Goal: Task Accomplishment & Management: Manage account settings

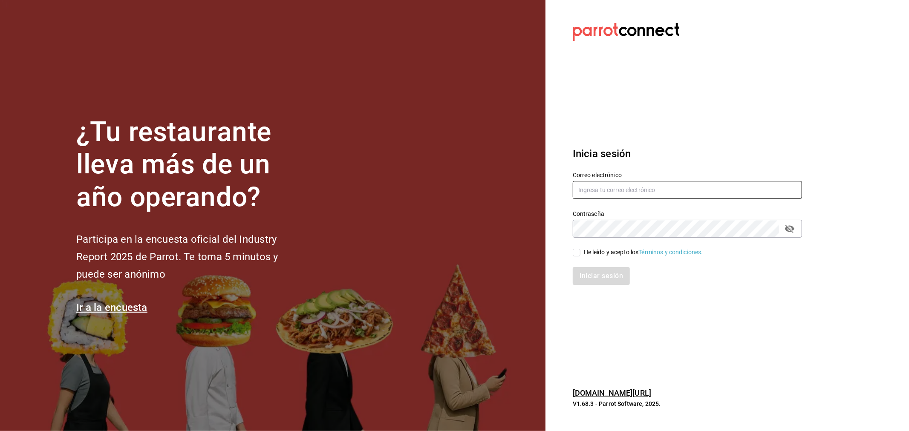
type input "omar.cid@cofkicafe.com"
click at [576, 250] on input "He leído y acepto los Términos y condiciones." at bounding box center [577, 253] width 8 height 8
checkbox input "true"
click at [587, 274] on button "Iniciar sesión" at bounding box center [602, 276] width 58 height 18
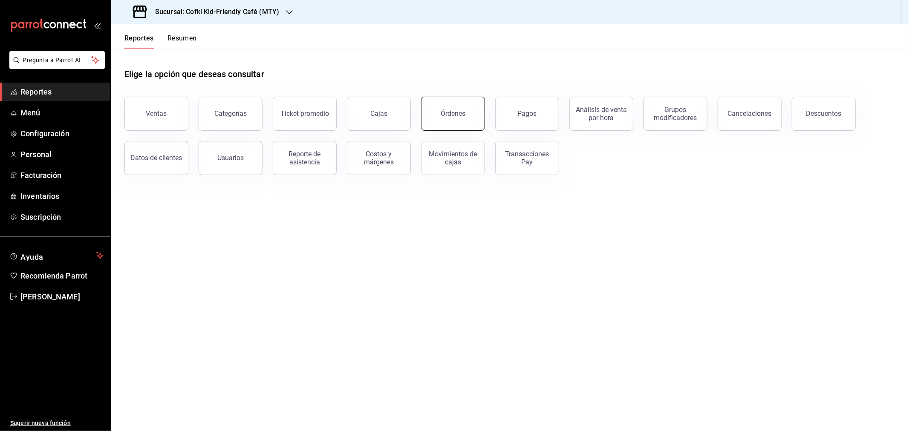
click at [442, 113] on div "Órdenes" at bounding box center [452, 113] width 25 height 8
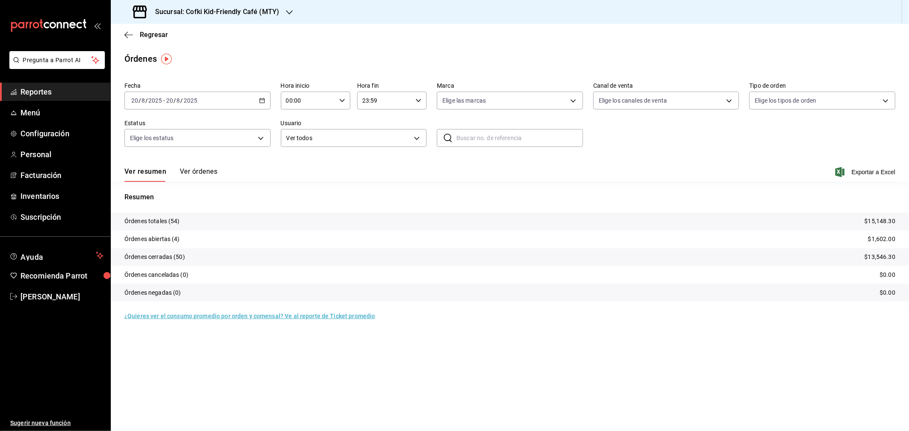
click at [194, 173] on button "Ver órdenes" at bounding box center [198, 174] width 37 height 14
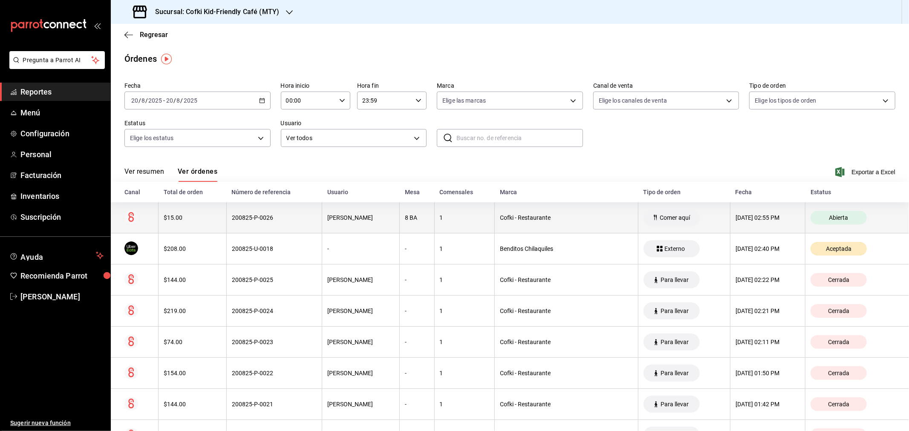
click at [190, 220] on div "$15.00" at bounding box center [193, 217] width 58 height 7
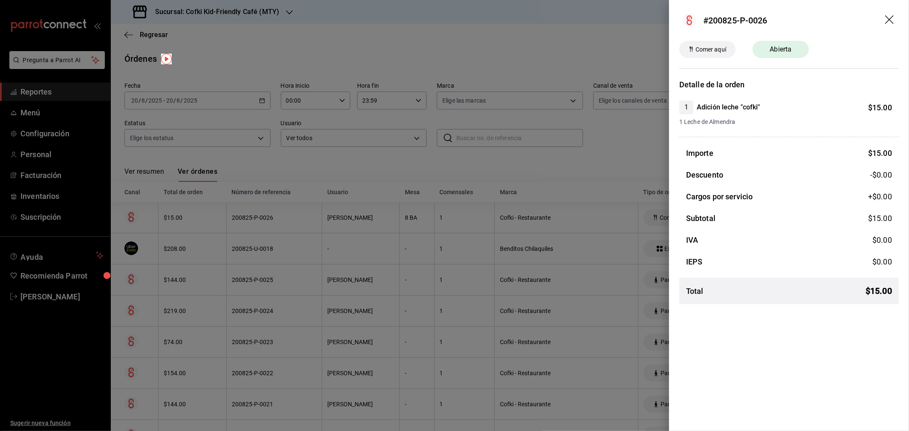
click at [887, 19] on icon "drag" at bounding box center [890, 20] width 10 height 10
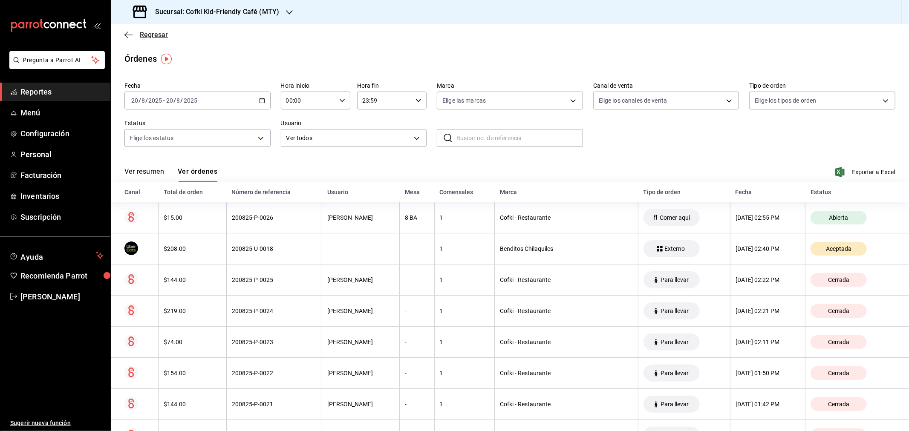
click at [144, 32] on span "Regresar" at bounding box center [154, 35] width 28 height 8
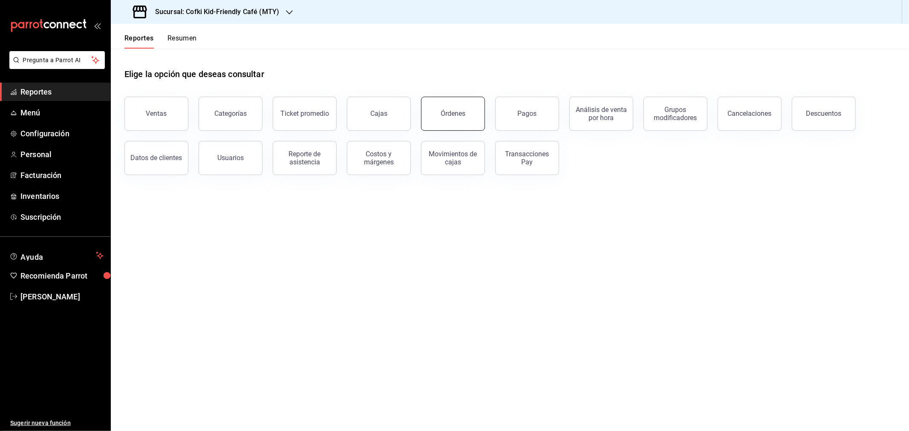
click at [462, 114] on div "Órdenes" at bounding box center [452, 113] width 25 height 8
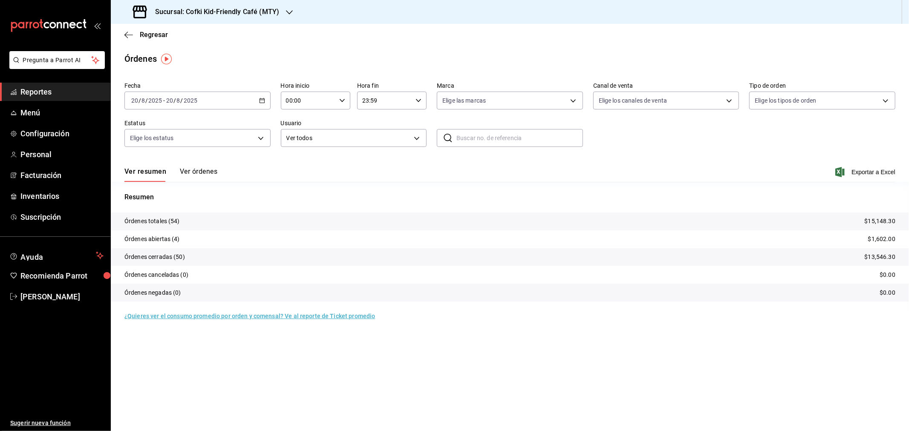
click at [209, 173] on button "Ver órdenes" at bounding box center [198, 174] width 37 height 14
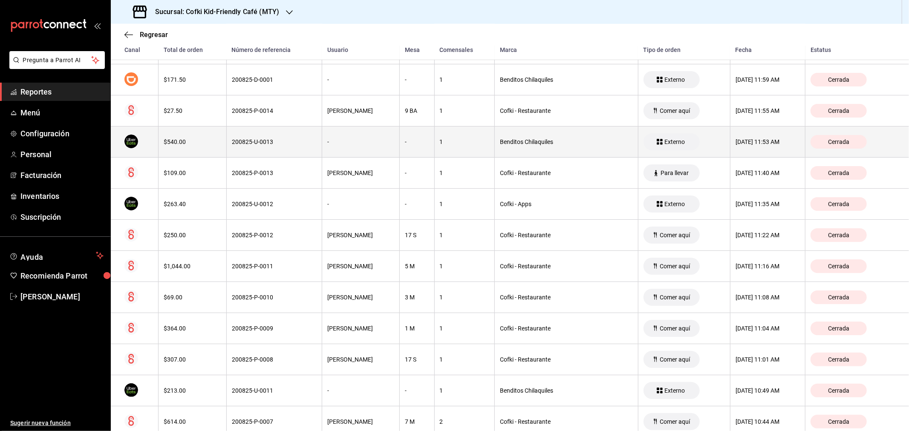
scroll to position [915, 0]
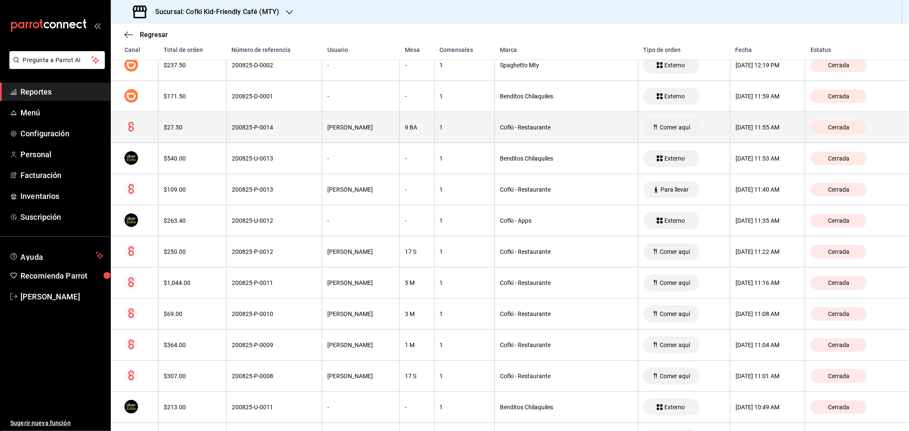
click at [176, 131] on div "$27.50" at bounding box center [193, 127] width 58 height 7
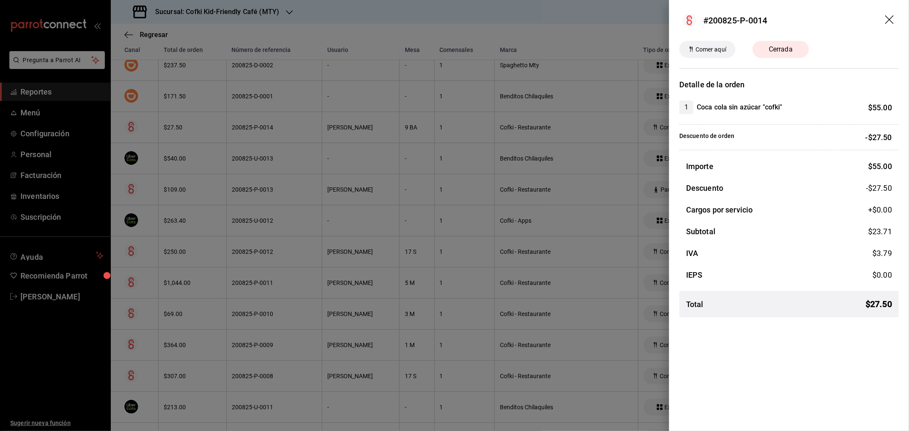
click at [886, 19] on icon "drag" at bounding box center [890, 20] width 10 height 10
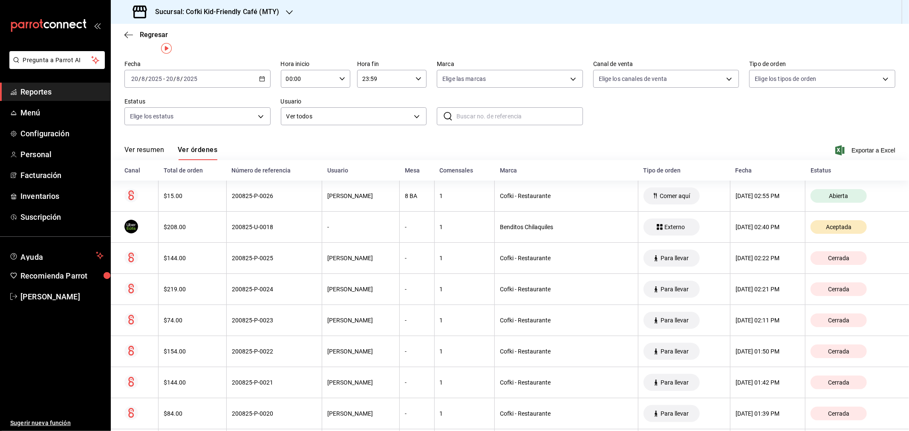
scroll to position [0, 0]
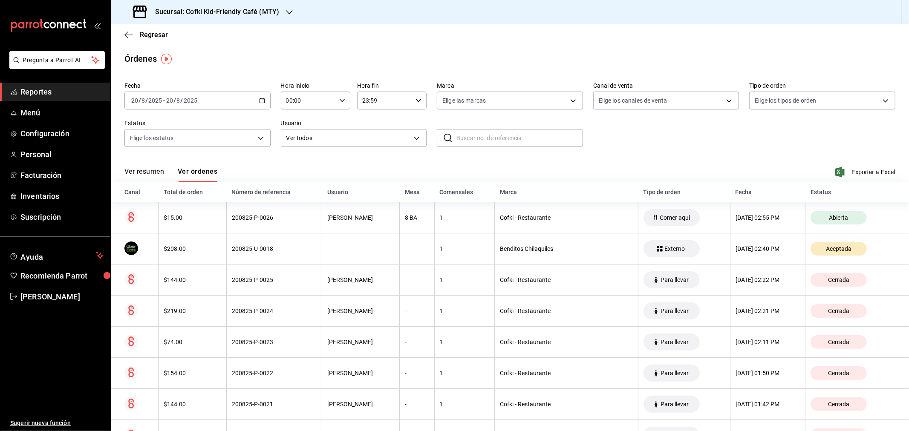
click at [156, 173] on button "Ver resumen" at bounding box center [144, 174] width 40 height 14
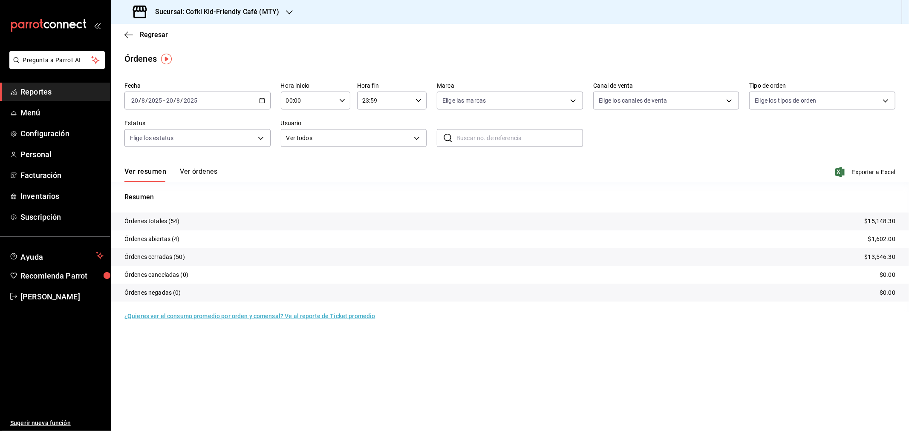
click at [194, 184] on div "Fecha 2025-08-20 20 / 8 / 2025 - 2025-08-20 20 / 8 / 2025 Hora inicio 00:00 Hor…" at bounding box center [510, 200] width 798 height 242
click at [190, 175] on button "Ver órdenes" at bounding box center [198, 174] width 37 height 14
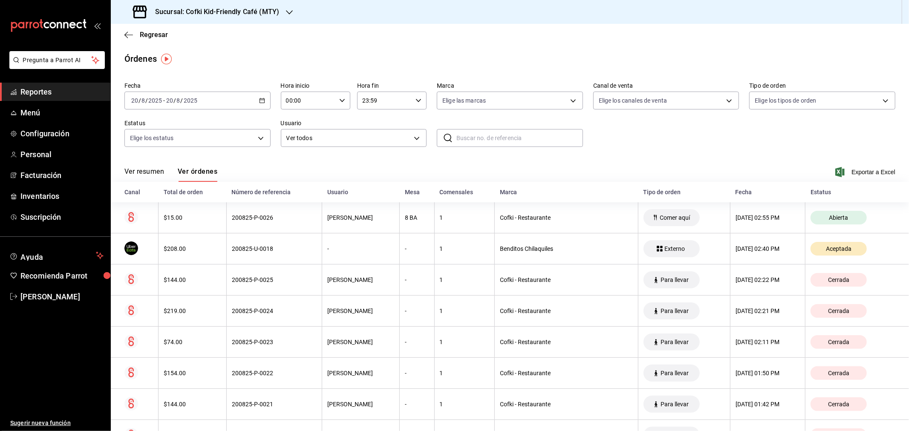
click at [145, 175] on button "Ver resumen" at bounding box center [144, 174] width 40 height 14
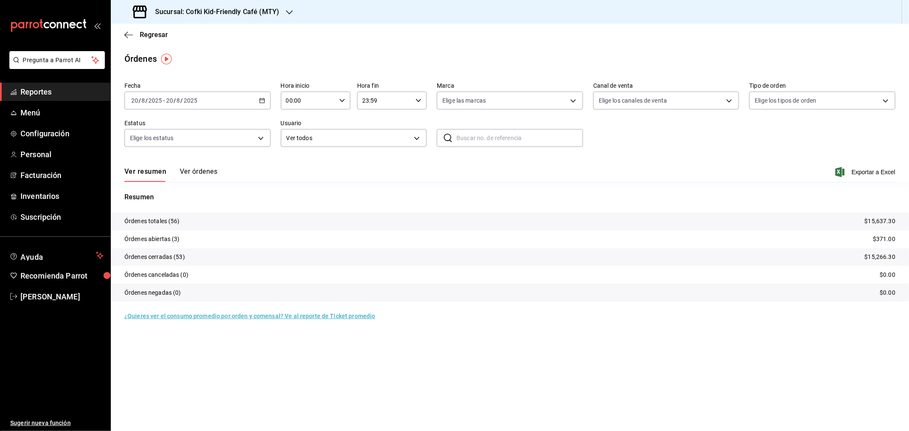
click at [223, 15] on h3 "Sucursal: Cofki Kid-Friendly Café (MTY)" at bounding box center [213, 12] width 131 height 10
click at [194, 53] on div "Cofki Cafe ([GEOGRAPHIC_DATA])" at bounding box center [175, 56] width 114 height 9
click at [197, 173] on button "Ver órdenes" at bounding box center [198, 174] width 37 height 14
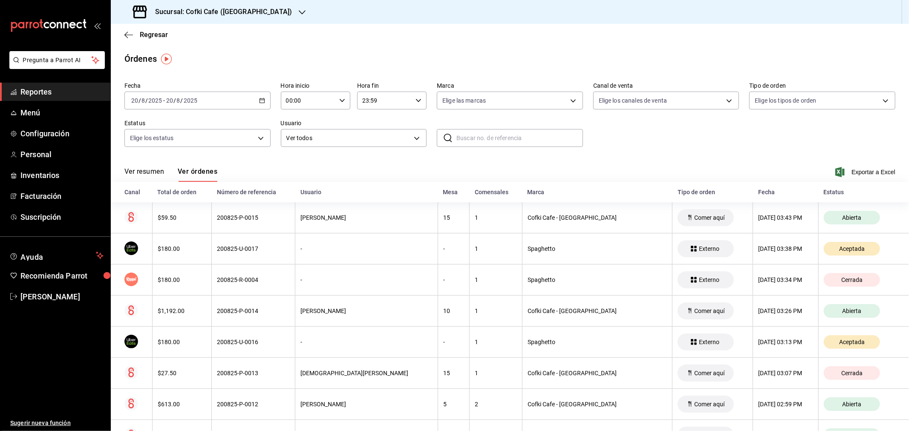
click at [148, 175] on button "Ver resumen" at bounding box center [144, 174] width 40 height 14
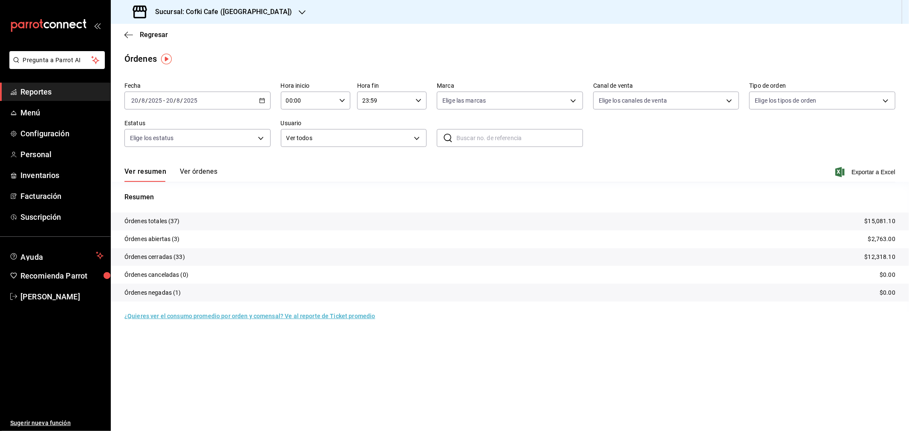
click at [224, 7] on h3 "Sucursal: Cofki Cafe ([GEOGRAPHIC_DATA])" at bounding box center [220, 12] width 144 height 10
click at [193, 38] on span "Cofki Kid-Friendly Café (MTY)" at bounding box center [157, 36] width 79 height 9
click at [196, 171] on button "Ver órdenes" at bounding box center [198, 174] width 37 height 14
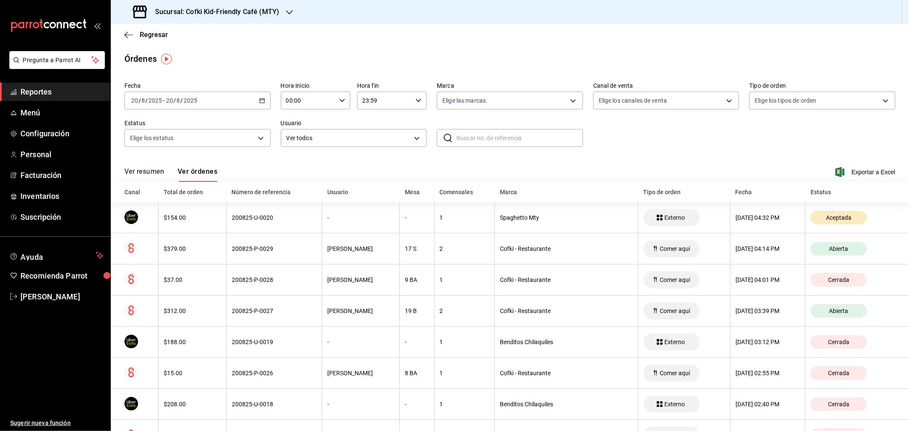
click at [150, 170] on button "Ver resumen" at bounding box center [144, 174] width 40 height 14
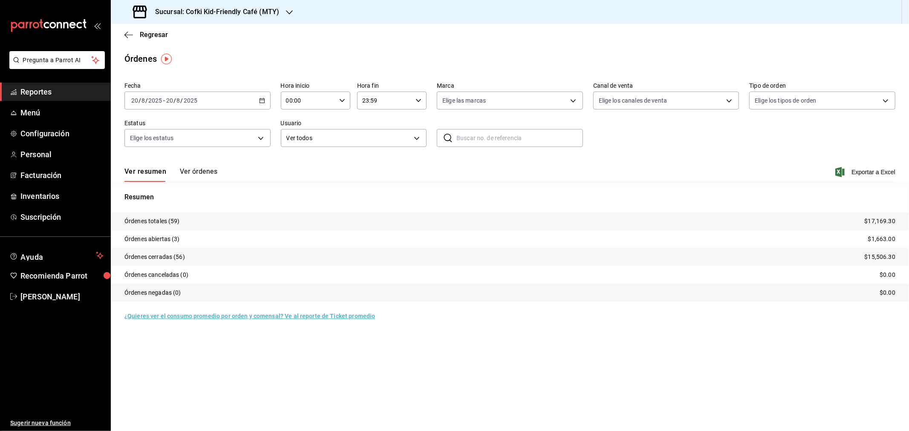
click at [203, 175] on button "Ver órdenes" at bounding box center [198, 174] width 37 height 14
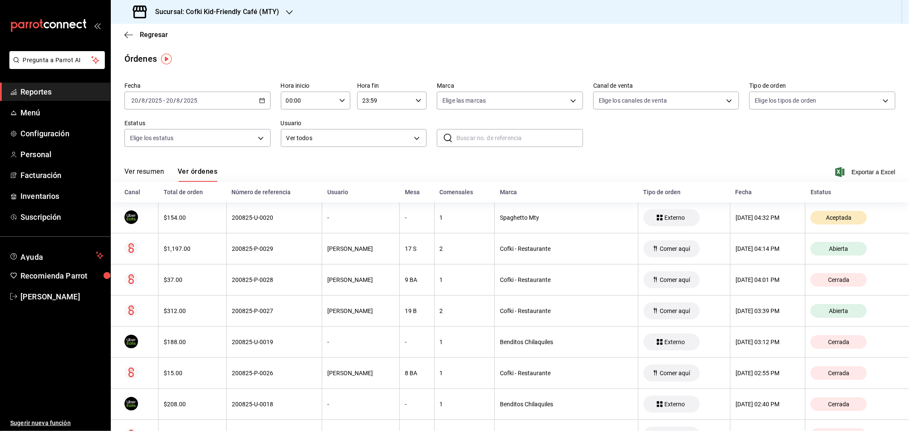
click at [142, 169] on button "Ver resumen" at bounding box center [144, 174] width 40 height 14
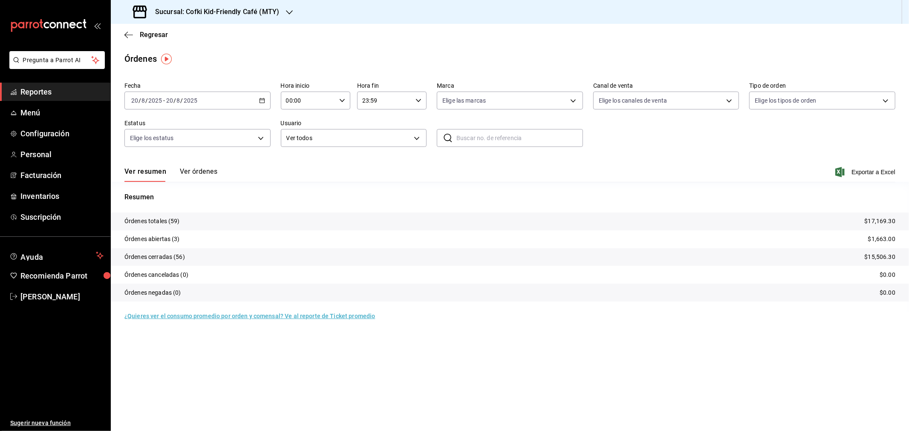
click at [262, 6] on div "Sucursal: Cofki Kid-Friendly Café (MTY)" at bounding box center [207, 12] width 178 height 24
click at [200, 54] on div "Cofki Cafe ([GEOGRAPHIC_DATA])" at bounding box center [175, 56] width 114 height 9
click at [202, 173] on button "Ver órdenes" at bounding box center [198, 174] width 37 height 14
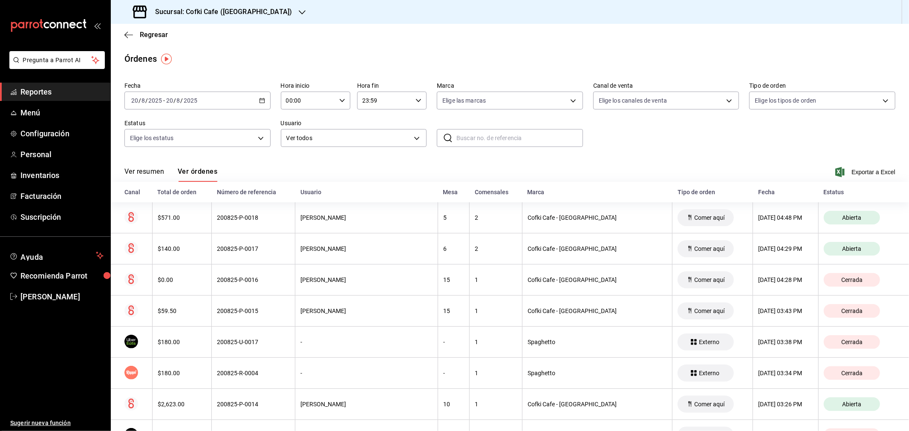
click at [145, 173] on button "Ver resumen" at bounding box center [144, 174] width 40 height 14
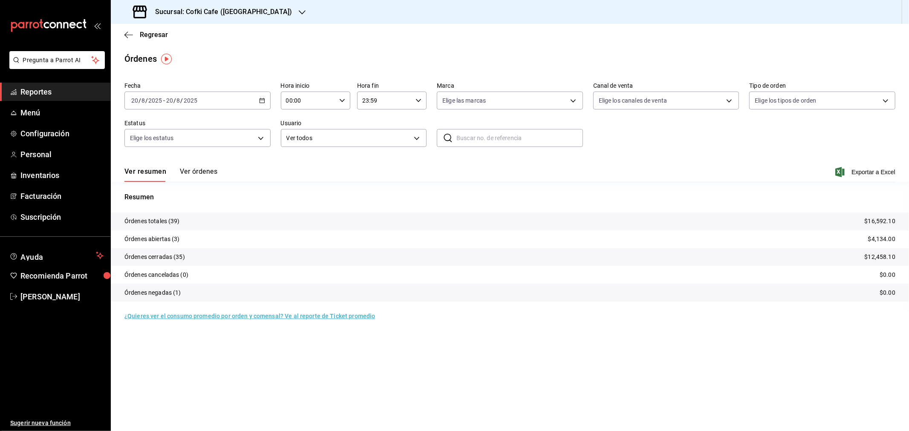
click at [192, 172] on button "Ver órdenes" at bounding box center [198, 174] width 37 height 14
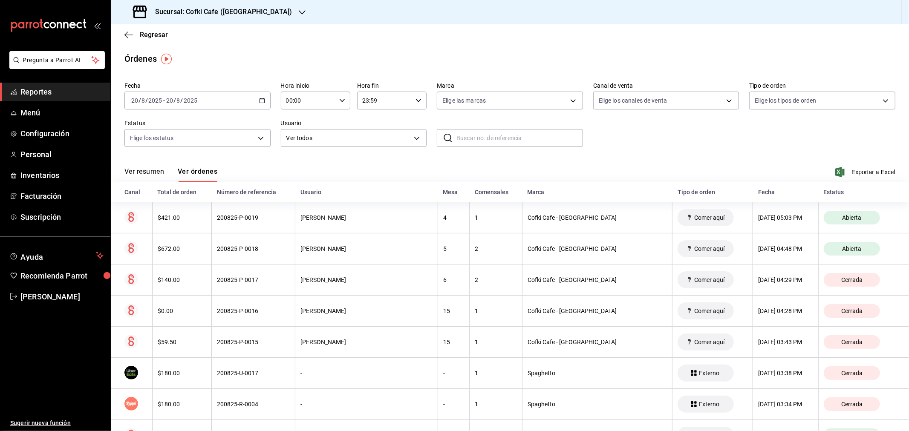
click at [154, 173] on button "Ver resumen" at bounding box center [144, 174] width 40 height 14
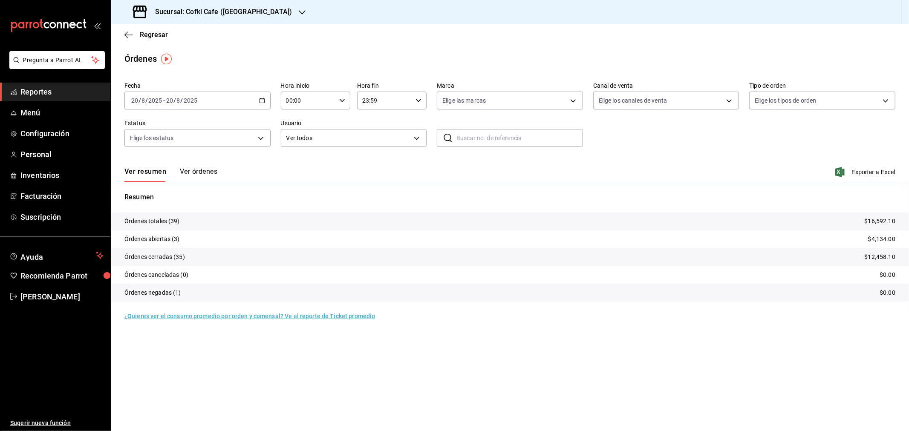
click at [252, 8] on h3 "Sucursal: Cofki Cafe ([GEOGRAPHIC_DATA])" at bounding box center [220, 12] width 144 height 10
click at [201, 33] on div "Cofki Kid-Friendly Café (MTY)" at bounding box center [175, 36] width 114 height 9
click at [201, 175] on button "Ver órdenes" at bounding box center [198, 174] width 37 height 14
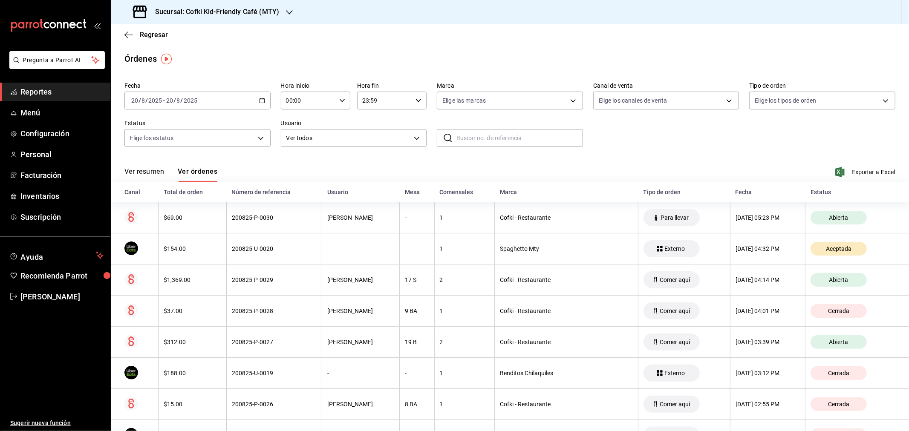
click at [153, 170] on button "Ver resumen" at bounding box center [144, 174] width 40 height 14
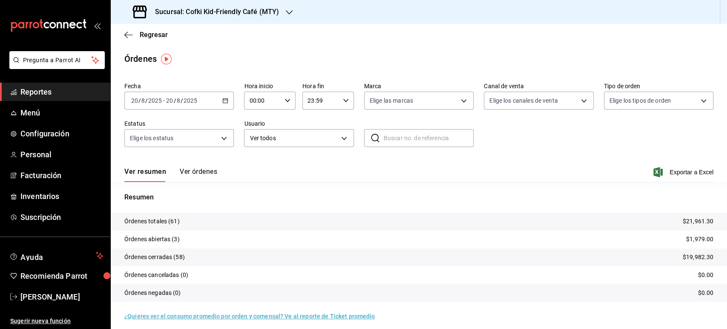
click at [203, 170] on button "Ver órdenes" at bounding box center [198, 174] width 37 height 14
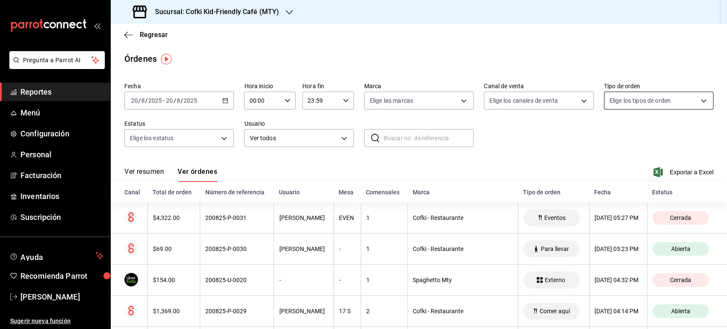
click at [686, 109] on body "Pregunta a Parrot AI Reportes Menú Configuración Personal Facturación Inventari…" at bounding box center [363, 164] width 727 height 329
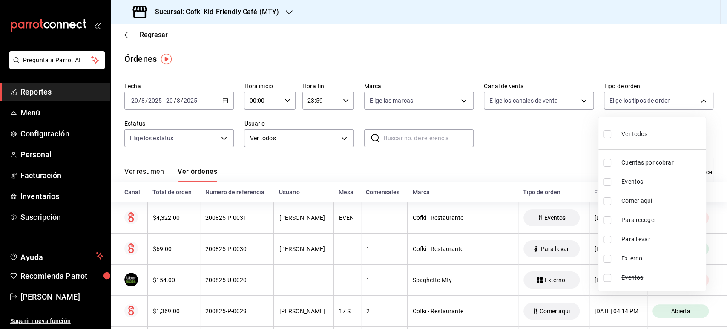
click at [613, 183] on label at bounding box center [609, 182] width 11 height 8
click at [611, 183] on input "checkbox" at bounding box center [608, 182] width 8 height 8
checkbox input "false"
click at [613, 59] on div at bounding box center [363, 164] width 727 height 329
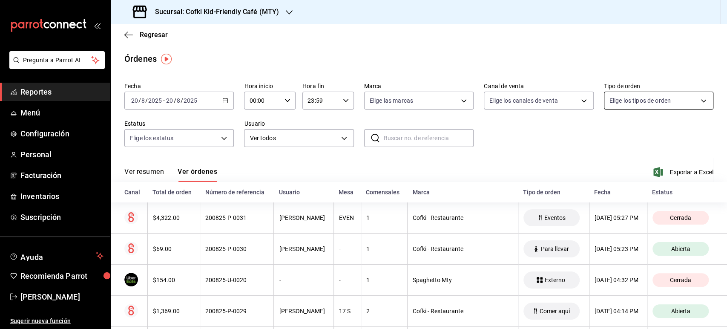
click at [667, 103] on body "Pregunta a Parrot AI Reportes Menú Configuración Personal Facturación Inventari…" at bounding box center [363, 164] width 727 height 329
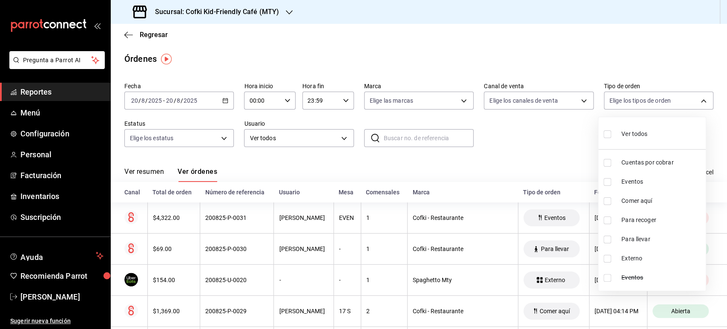
click at [610, 180] on input "checkbox" at bounding box center [608, 182] width 8 height 8
checkbox input "true"
type input "984279e0-003b-4687-9683-cc4529038262"
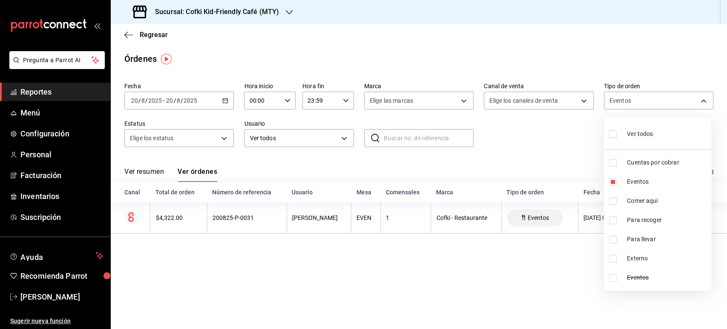
click at [198, 103] on div at bounding box center [363, 164] width 727 height 329
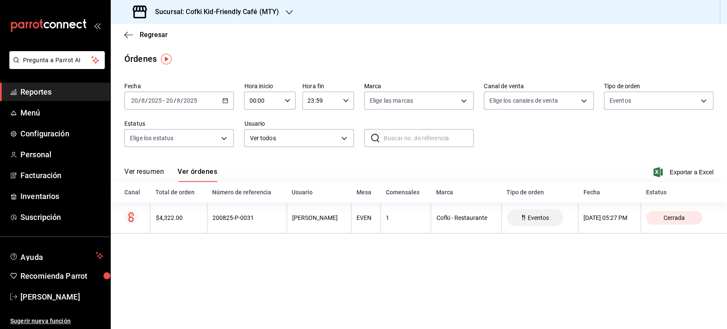
click at [175, 101] on span "/" at bounding box center [174, 100] width 3 height 7
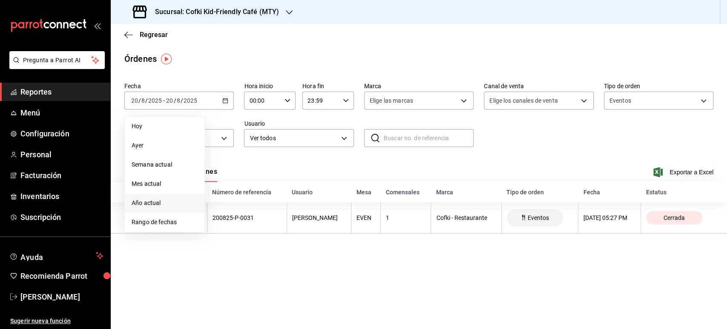
click at [152, 204] on span "Año actual" at bounding box center [165, 203] width 66 height 9
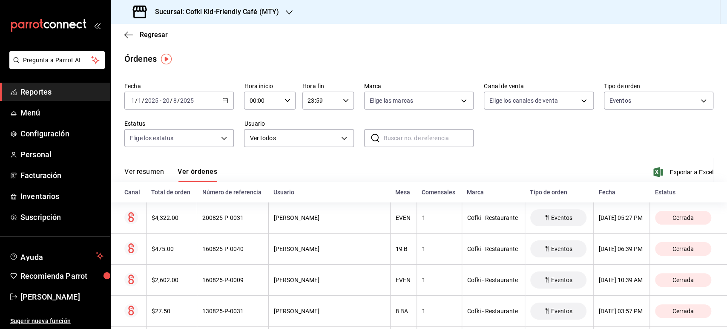
click at [151, 173] on button "Ver resumen" at bounding box center [144, 174] width 40 height 14
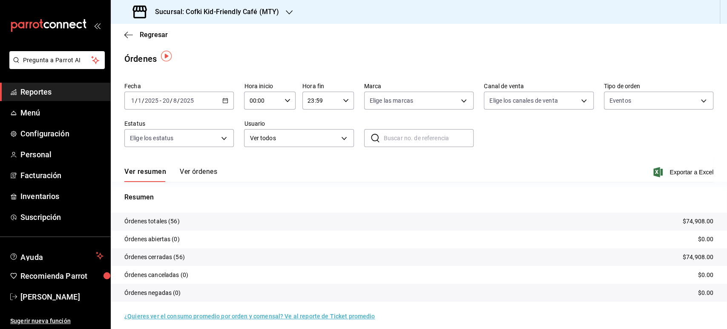
scroll to position [6, 0]
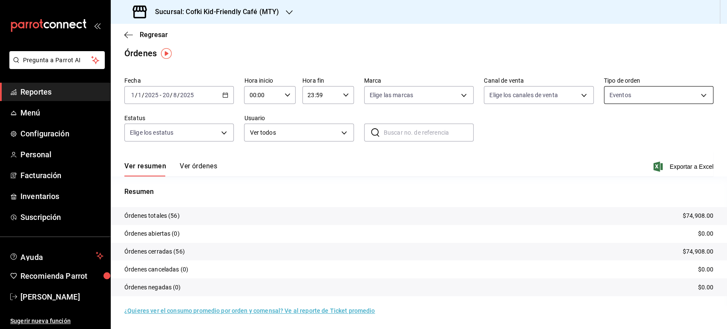
click at [630, 99] on body "Pregunta a Parrot AI Reportes Menú Configuración Personal Facturación Inventari…" at bounding box center [363, 164] width 727 height 329
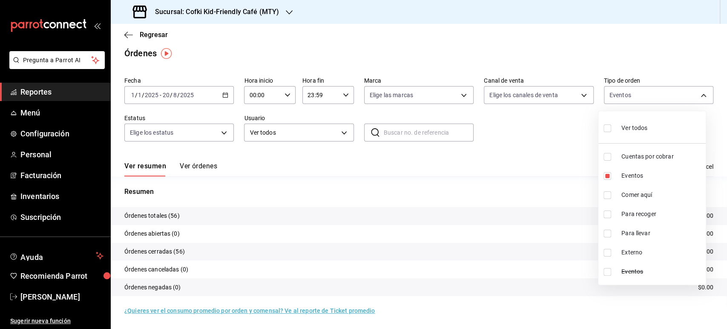
click at [155, 34] on div at bounding box center [363, 164] width 727 height 329
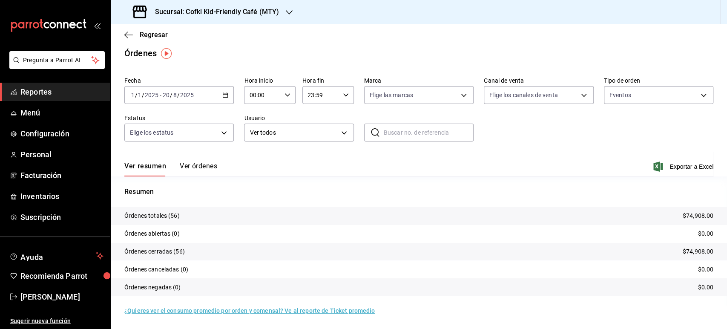
click at [155, 34] on span "Regresar" at bounding box center [154, 35] width 28 height 8
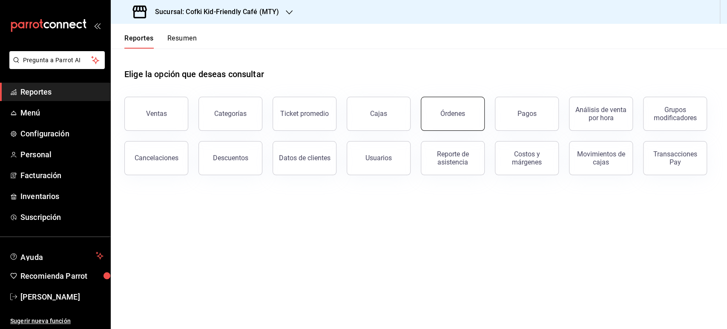
click at [431, 113] on button "Órdenes" at bounding box center [453, 114] width 64 height 34
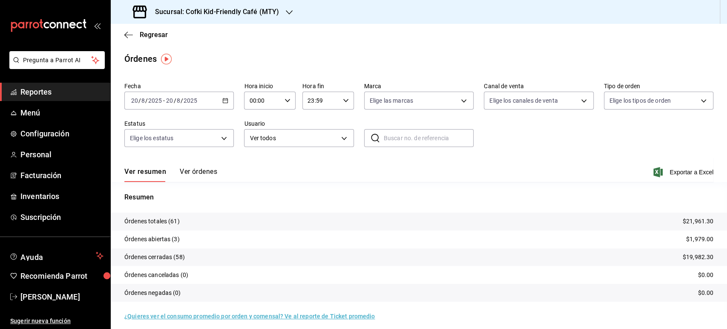
click at [251, 17] on div "Sucursal: Cofki Kid-Friendly Café (MTY)" at bounding box center [207, 12] width 178 height 24
drag, startPoint x: 253, startPoint y: 253, endPoint x: 457, endPoint y: 26, distance: 305.6
click at [207, 285] on div at bounding box center [363, 164] width 727 height 329
click at [193, 173] on button "Ver órdenes" at bounding box center [198, 174] width 37 height 14
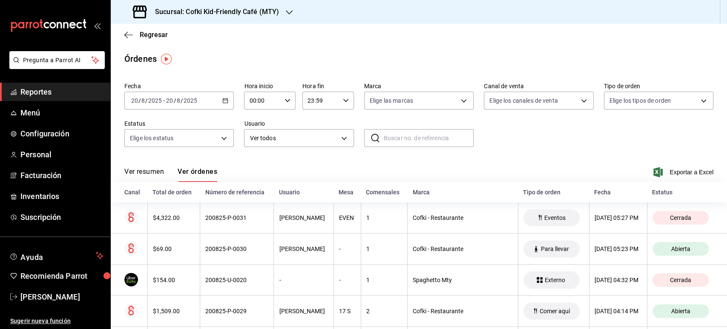
click at [157, 176] on button "Ver resumen" at bounding box center [144, 174] width 40 height 14
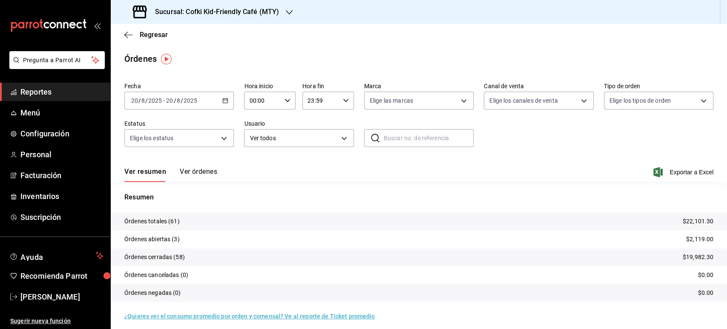
click at [276, 11] on h3 "Sucursal: Cofki Kid-Friendly Café (MTY)" at bounding box center [213, 12] width 131 height 10
click at [190, 52] on div "Cofki Cafe ([GEOGRAPHIC_DATA])" at bounding box center [175, 56] width 114 height 9
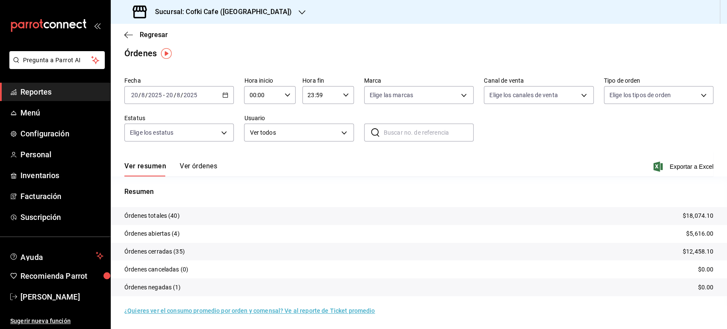
click at [191, 164] on button "Ver órdenes" at bounding box center [198, 169] width 37 height 14
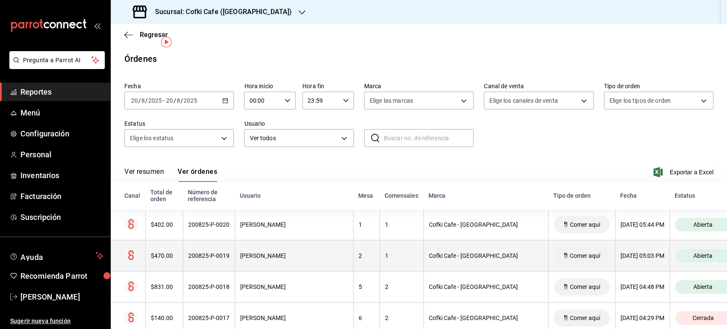
scroll to position [142, 0]
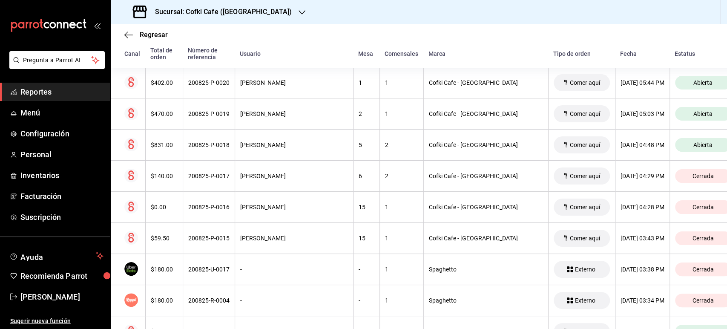
click at [32, 87] on span "Reportes" at bounding box center [61, 92] width 83 height 12
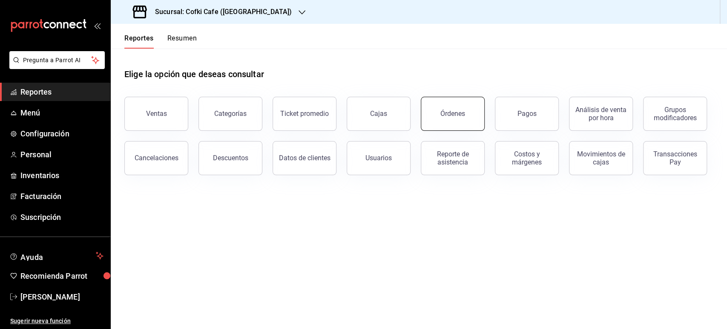
click at [454, 114] on div "Órdenes" at bounding box center [452, 113] width 25 height 8
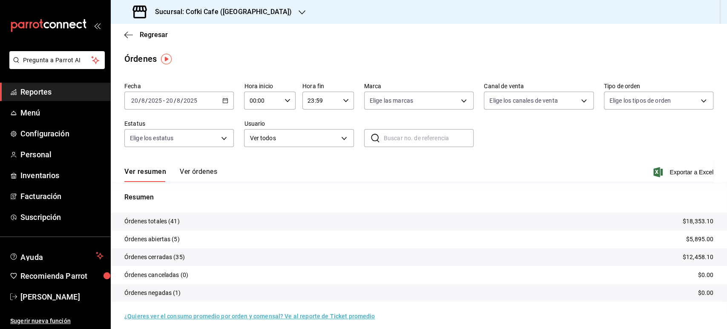
click at [191, 101] on input "2025" at bounding box center [190, 100] width 14 height 7
click at [144, 190] on li "Mes actual" at bounding box center [165, 183] width 80 height 19
click at [256, 10] on div "Sucursal: Cofki Cafe ([GEOGRAPHIC_DATA])" at bounding box center [213, 12] width 191 height 24
click at [184, 38] on span "Cofki Kid-Friendly Café (MTY)" at bounding box center [157, 36] width 79 height 9
drag, startPoint x: 612, startPoint y: 150, endPoint x: 520, endPoint y: 129, distance: 94.1
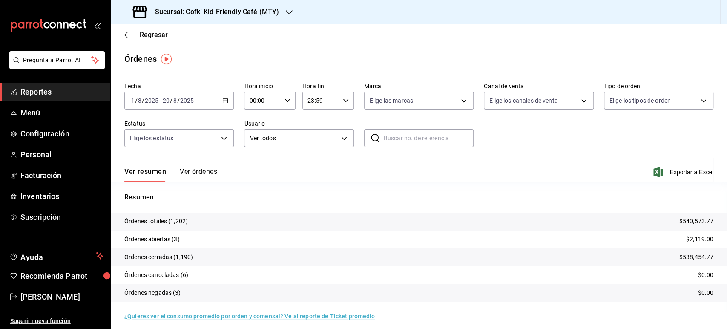
click at [612, 150] on div "Fecha [DATE] [DATE] - [DATE] [DATE] Hora inicio 00:00 Hora inicio Hora fin 23:5…" at bounding box center [418, 118] width 589 height 78
click at [164, 98] on input "20" at bounding box center [166, 100] width 8 height 7
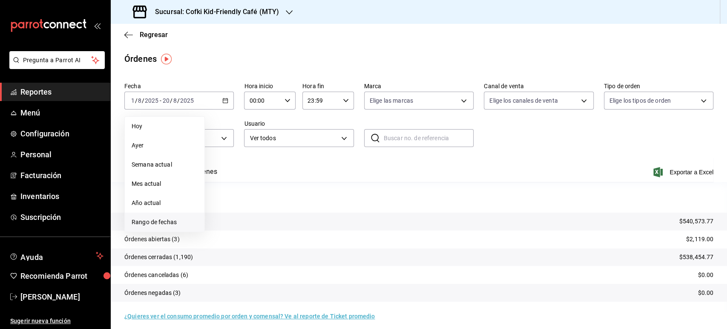
click at [176, 222] on span "Rango de fechas" at bounding box center [165, 222] width 66 height 9
click at [269, 174] on button "7" at bounding box center [267, 175] width 15 height 15
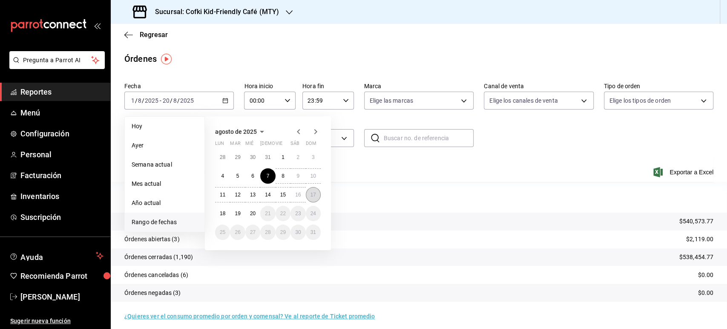
click at [313, 193] on abbr "17" at bounding box center [314, 195] width 6 height 6
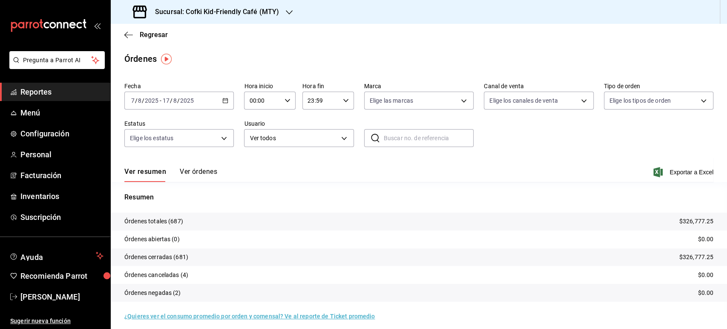
click at [625, 50] on main "Regresar Órdenes Fecha [DATE] [DATE] - [DATE] [DATE] Hora inicio 00:00 Hora ini…" at bounding box center [419, 179] width 616 height 311
click at [267, 13] on h3 "Sucursal: Cofki Kid-Friendly Café (MTY)" at bounding box center [213, 12] width 131 height 10
click at [226, 50] on div "Cofki Cafe ([GEOGRAPHIC_DATA])" at bounding box center [175, 55] width 128 height 19
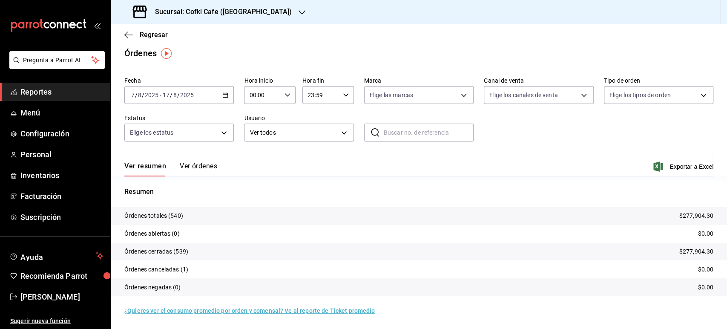
click at [150, 43] on div "Regresar" at bounding box center [419, 35] width 616 height 22
click at [148, 32] on span "Regresar" at bounding box center [154, 35] width 28 height 8
